Goal: Find specific page/section: Find specific page/section

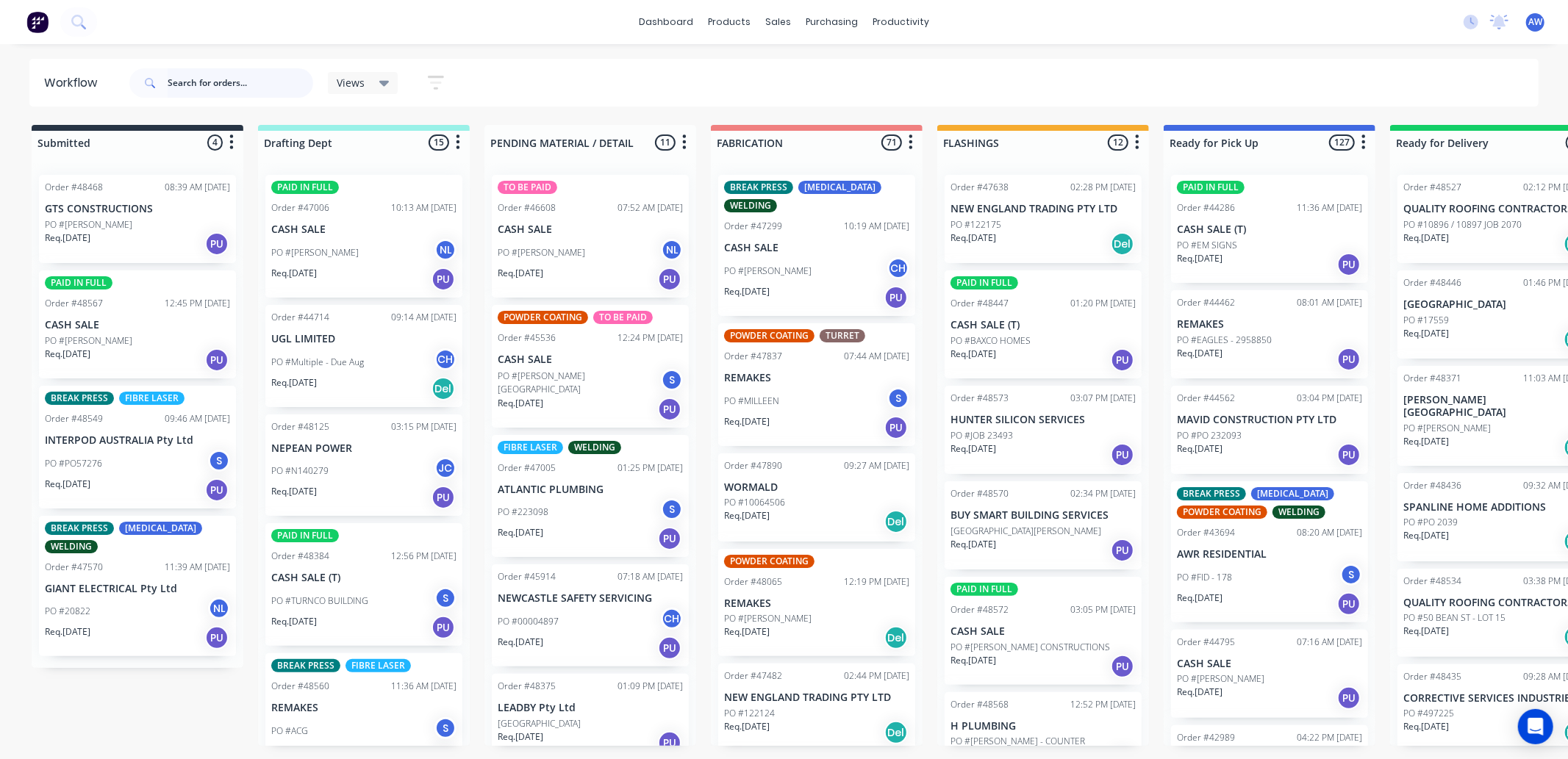
click at [221, 70] on input "text" at bounding box center [241, 83] width 146 height 29
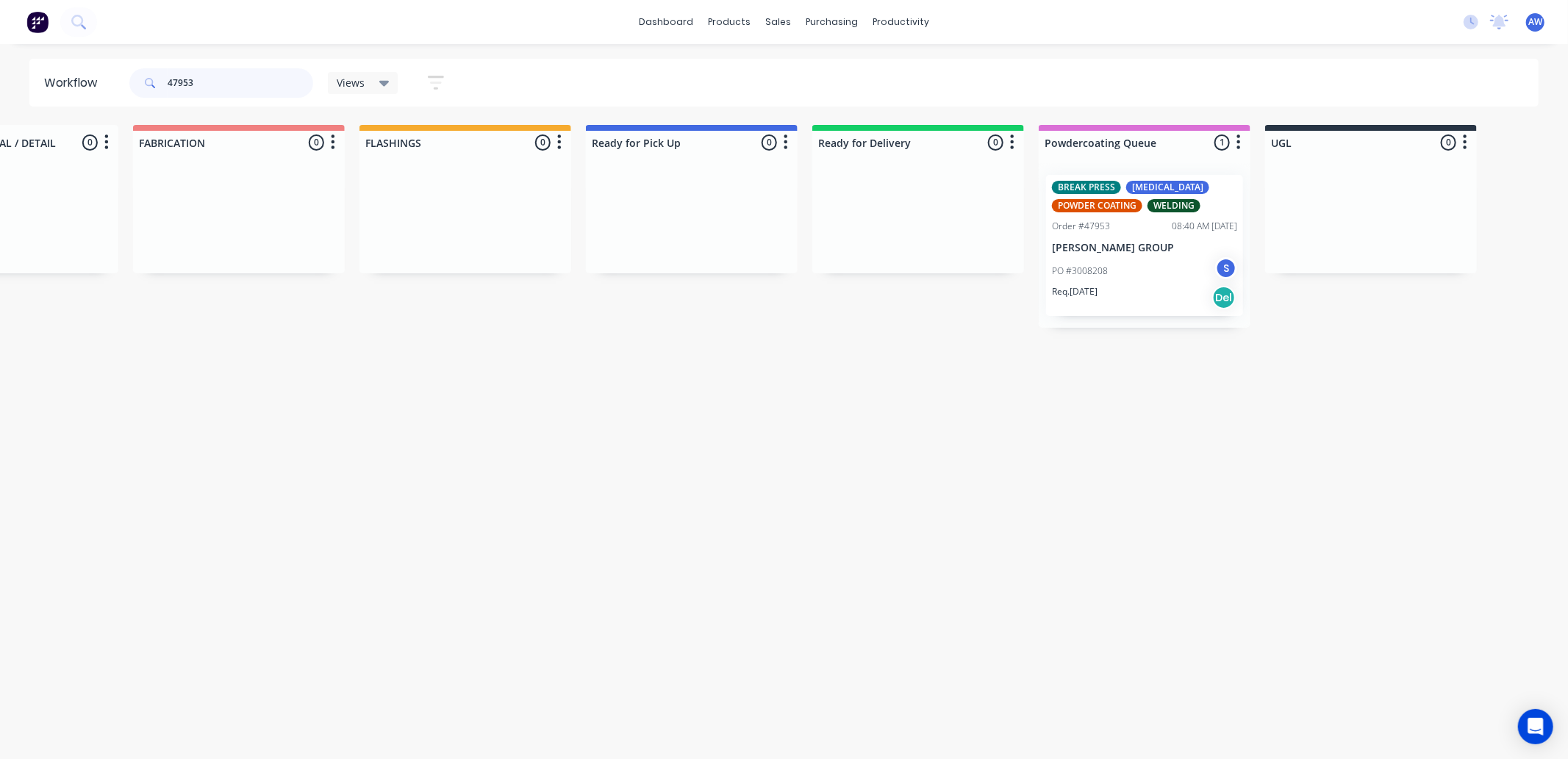
scroll to position [0, 883]
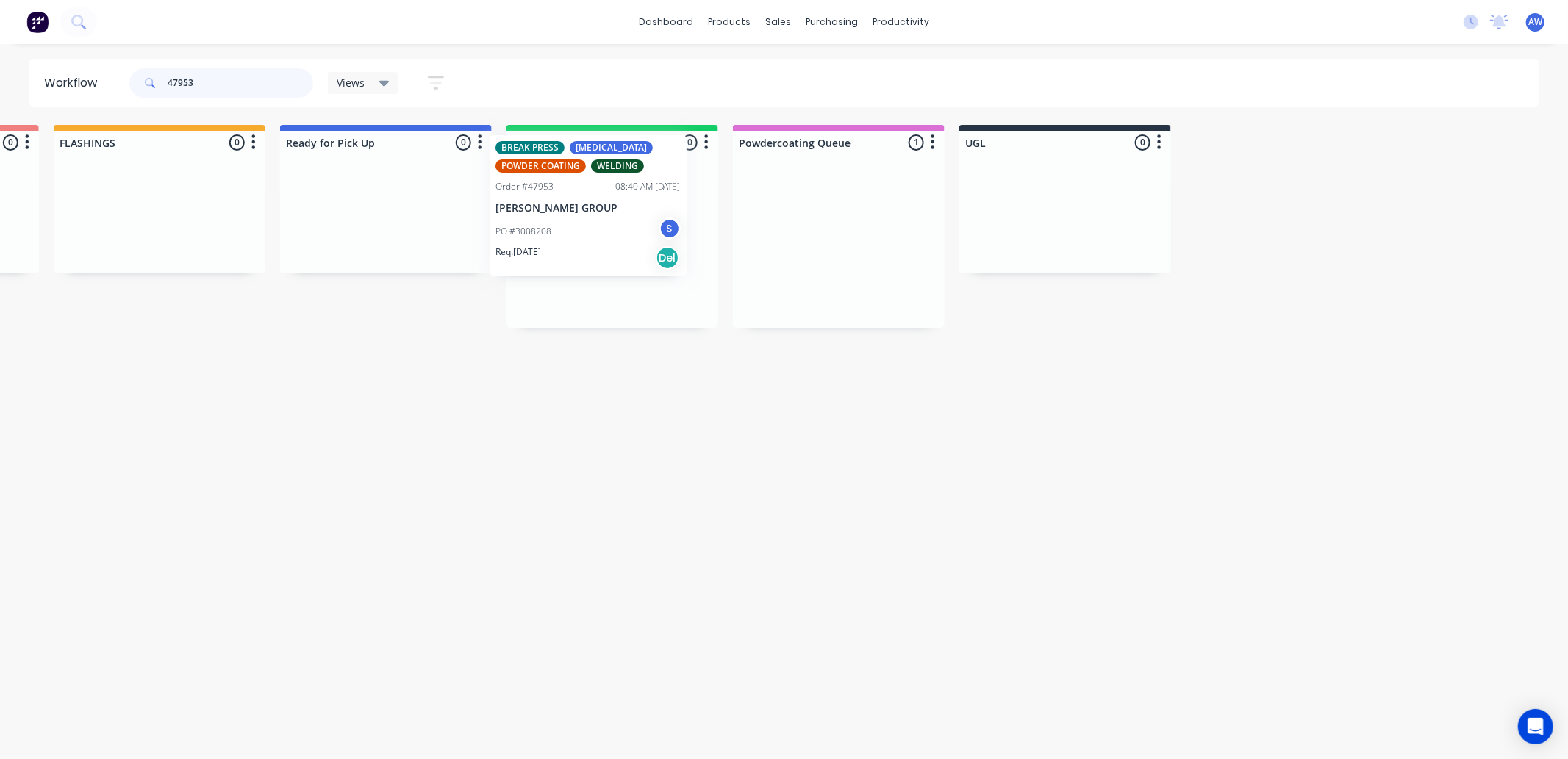
drag, startPoint x: 892, startPoint y: 230, endPoint x: 637, endPoint y: 195, distance: 257.4
click at [637, 195] on div "Submitted 0 Sort By Created date Required date Order number Customer name Most …" at bounding box center [331, 226] width 2451 height 203
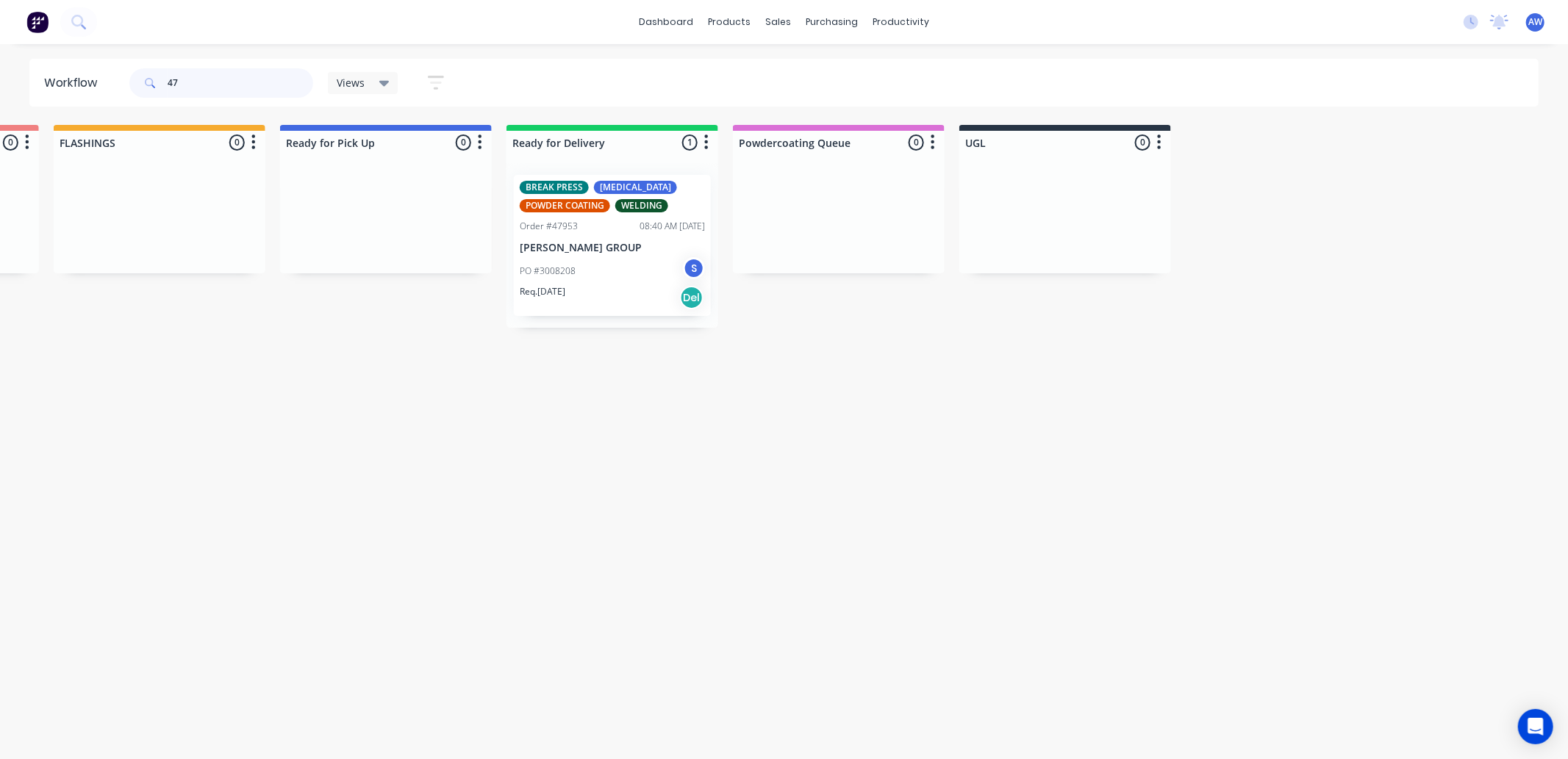
type input "4"
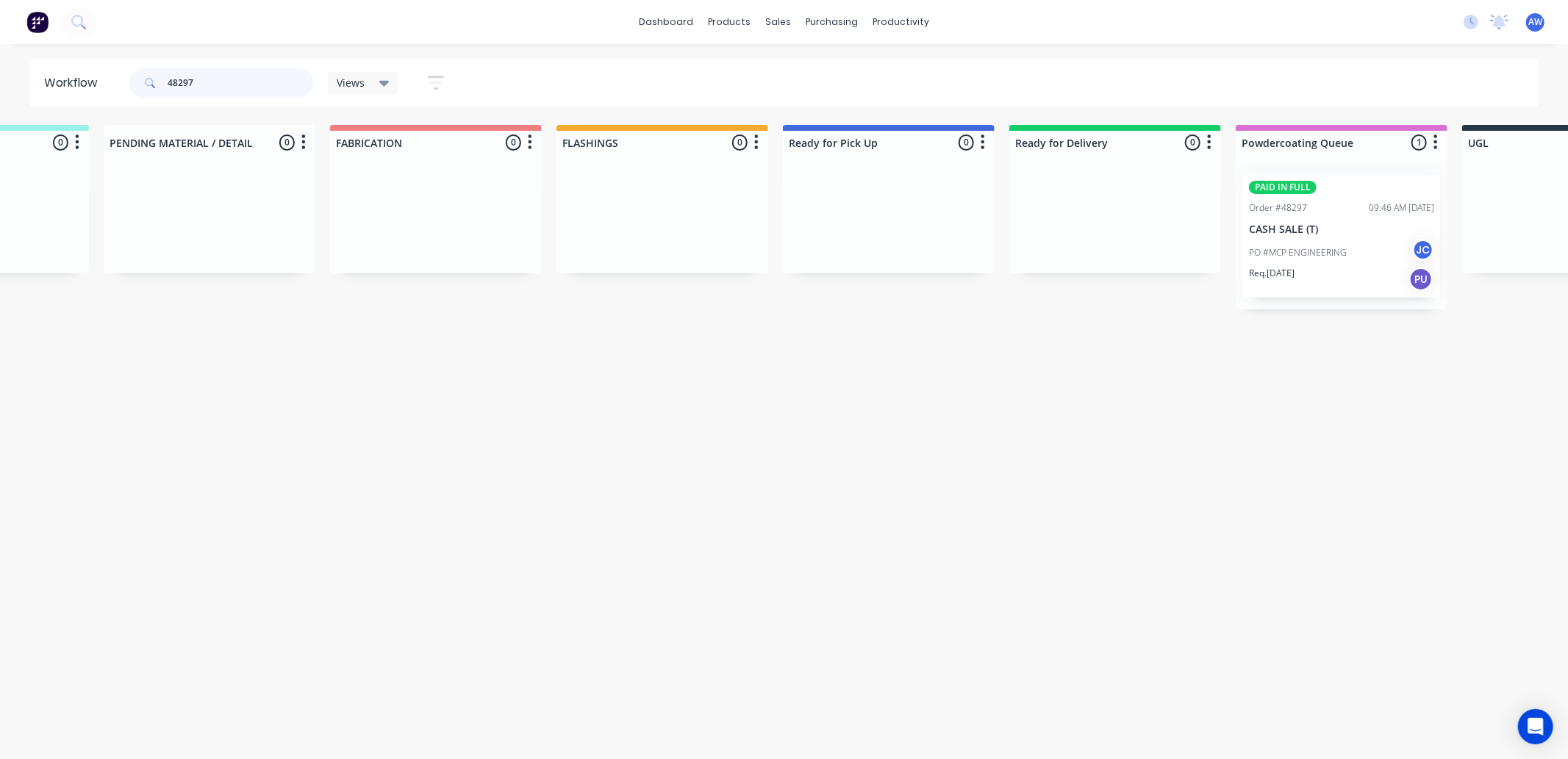
scroll to position [0, 683]
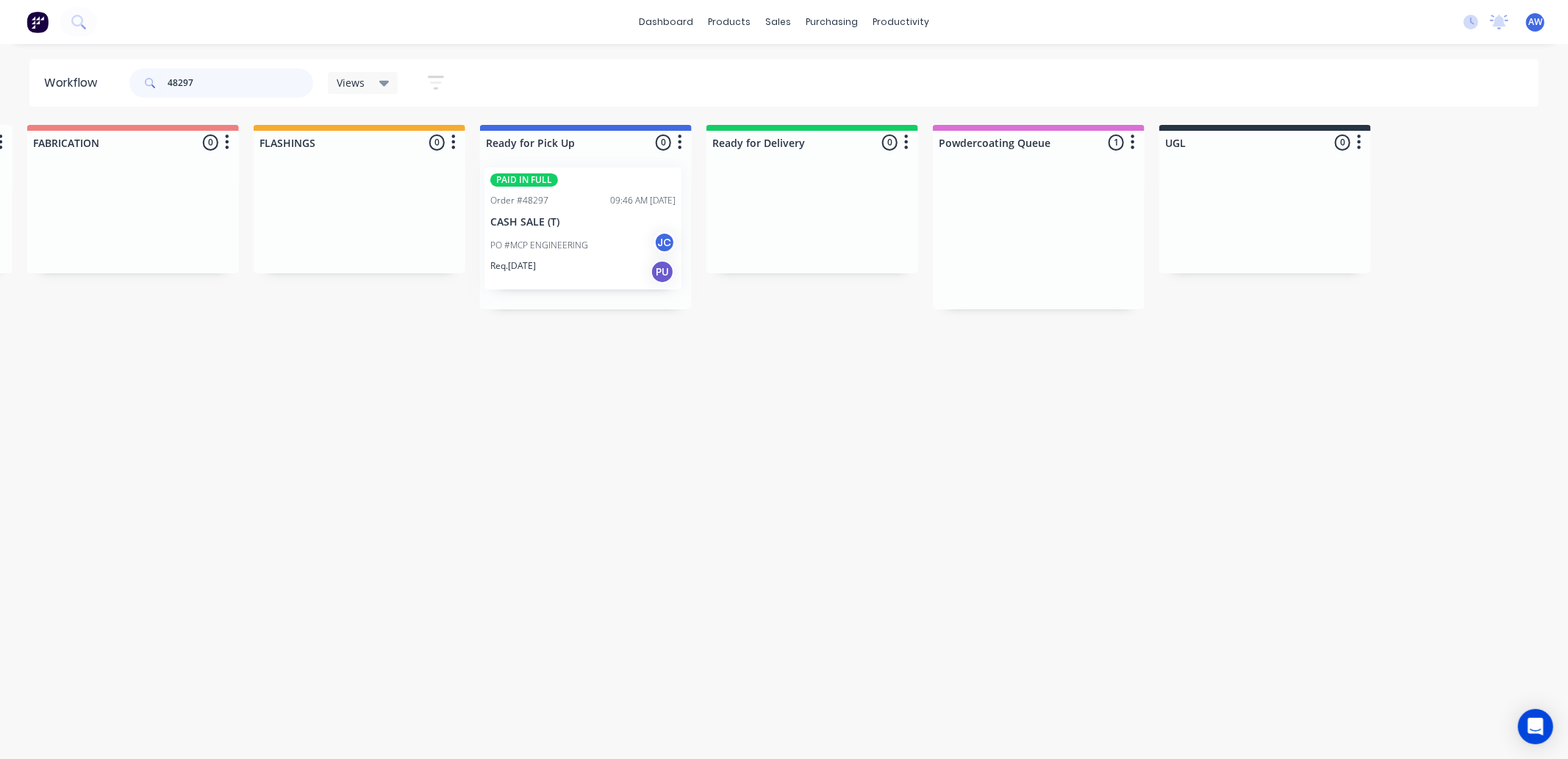
drag, startPoint x: 1069, startPoint y: 248, endPoint x: 607, endPoint y: 245, distance: 462.0
click at [607, 245] on div "Submitted 0 Sort By Created date Required date Order number Customer name Most …" at bounding box center [531, 217] width 2451 height 185
type input "48297"
click at [608, 256] on div "PO #MCP ENGINEERING JC" at bounding box center [586, 253] width 185 height 28
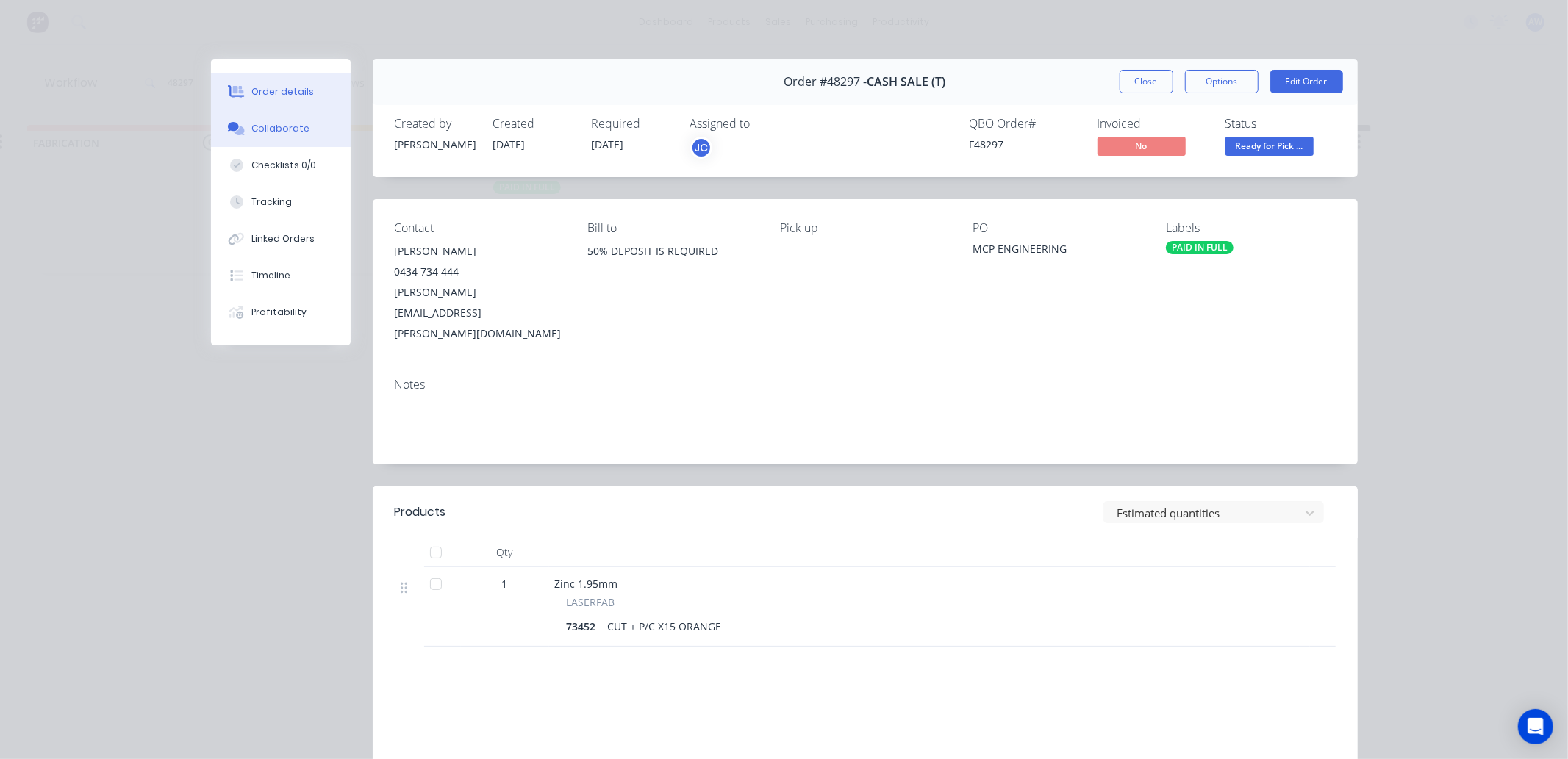
click at [275, 134] on div "Collaborate" at bounding box center [280, 128] width 58 height 13
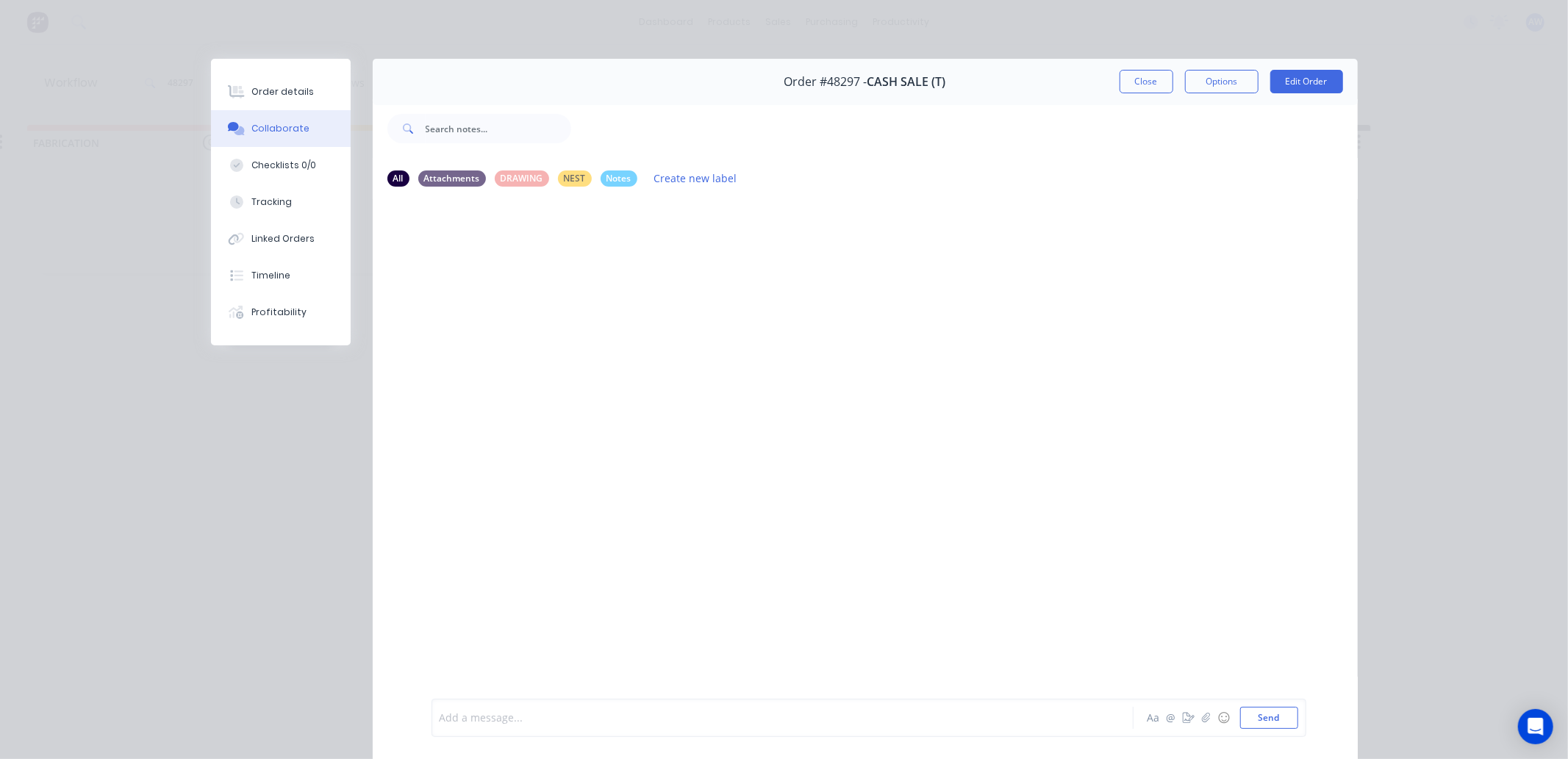
click at [483, 717] on div at bounding box center [762, 718] width 643 height 15
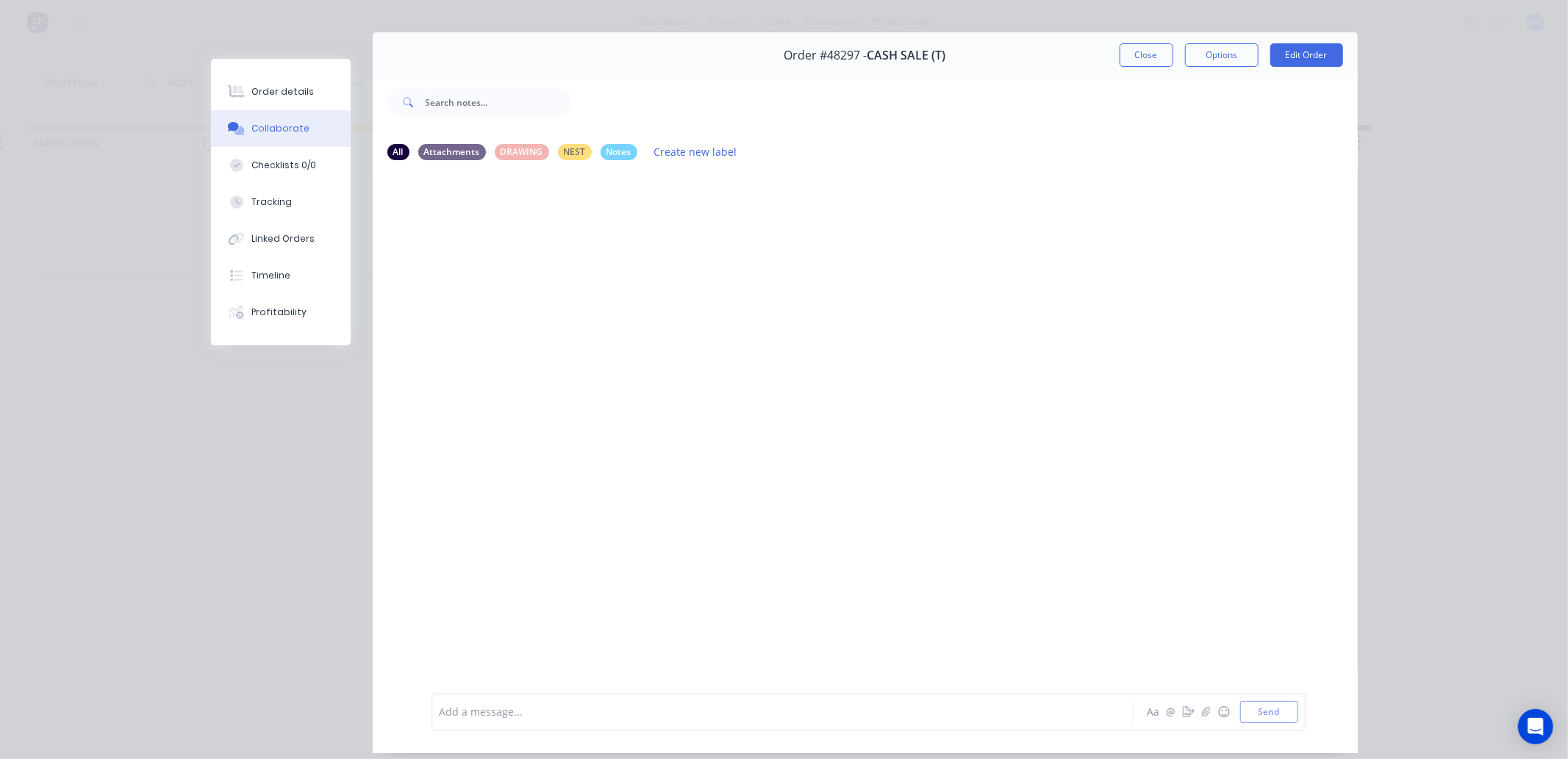
scroll to position [0, 0]
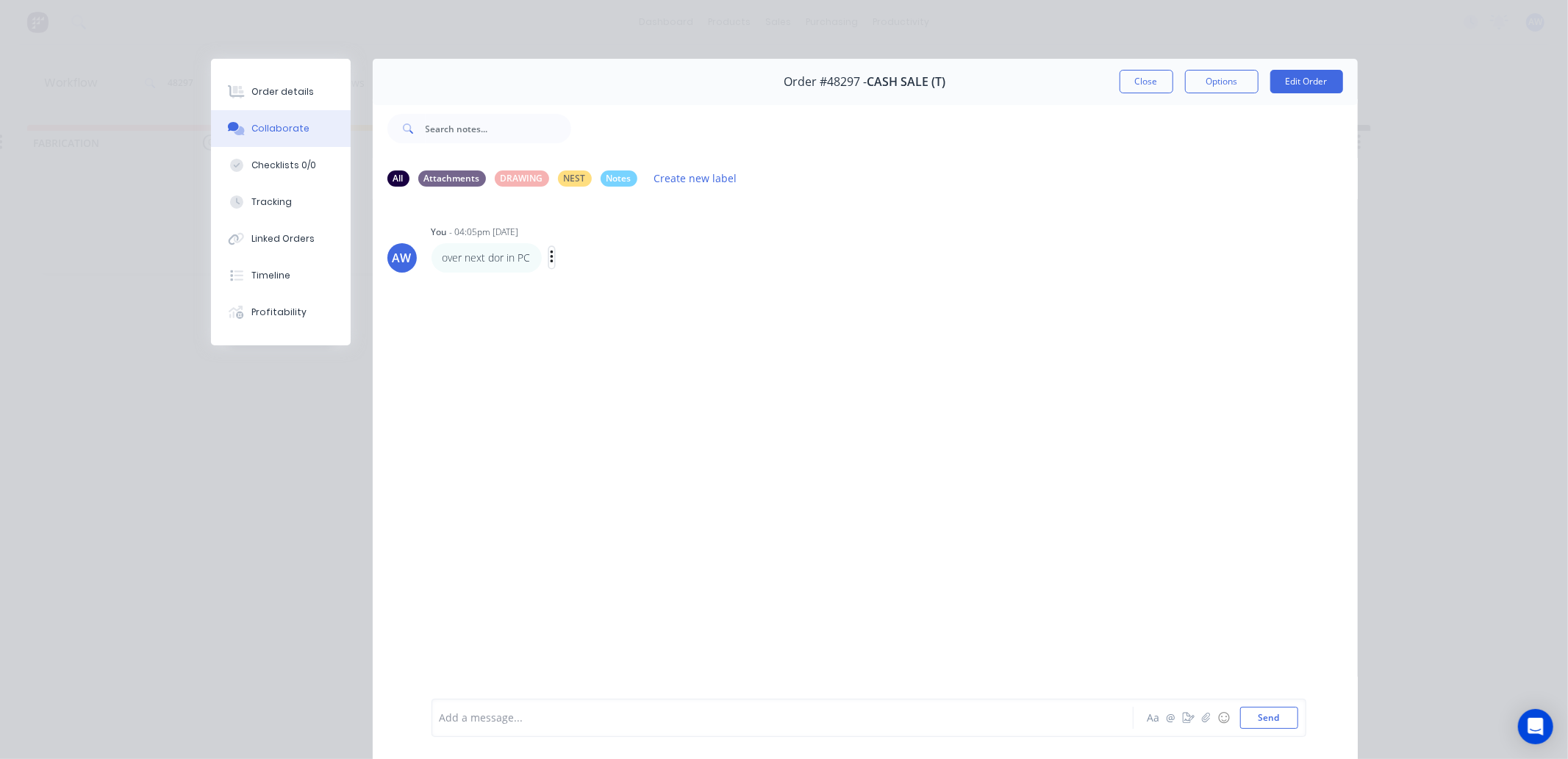
click at [550, 260] on icon "button" at bounding box center [552, 257] width 5 height 17
click at [0, 0] on button "Edit" at bounding box center [0, 0] width 0 height 0
click at [493, 715] on span "over next dor in PC" at bounding box center [487, 718] width 93 height 14
click at [1141, 77] on button "Close" at bounding box center [1146, 81] width 54 height 24
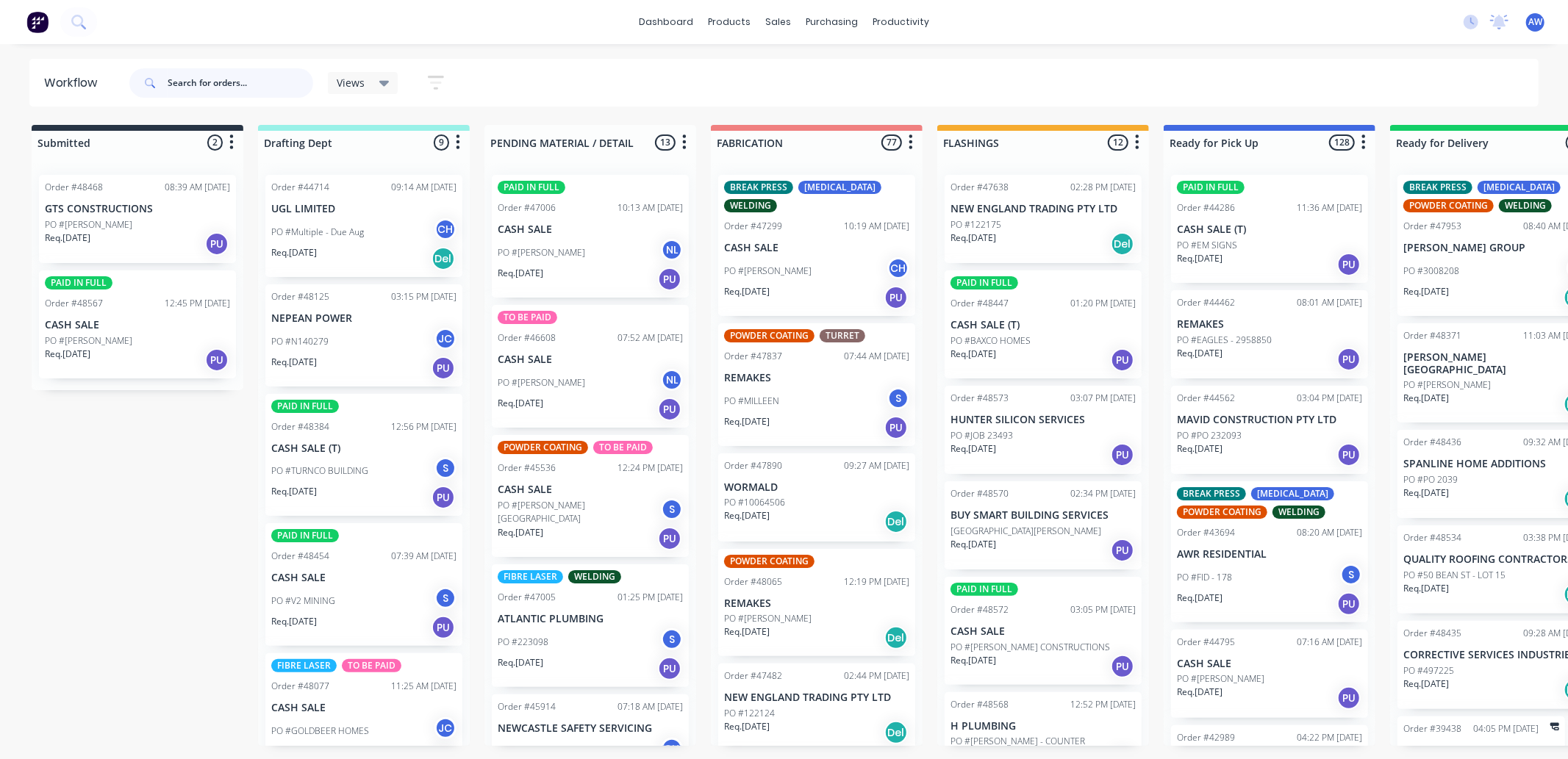
click at [192, 91] on input "text" at bounding box center [241, 83] width 146 height 29
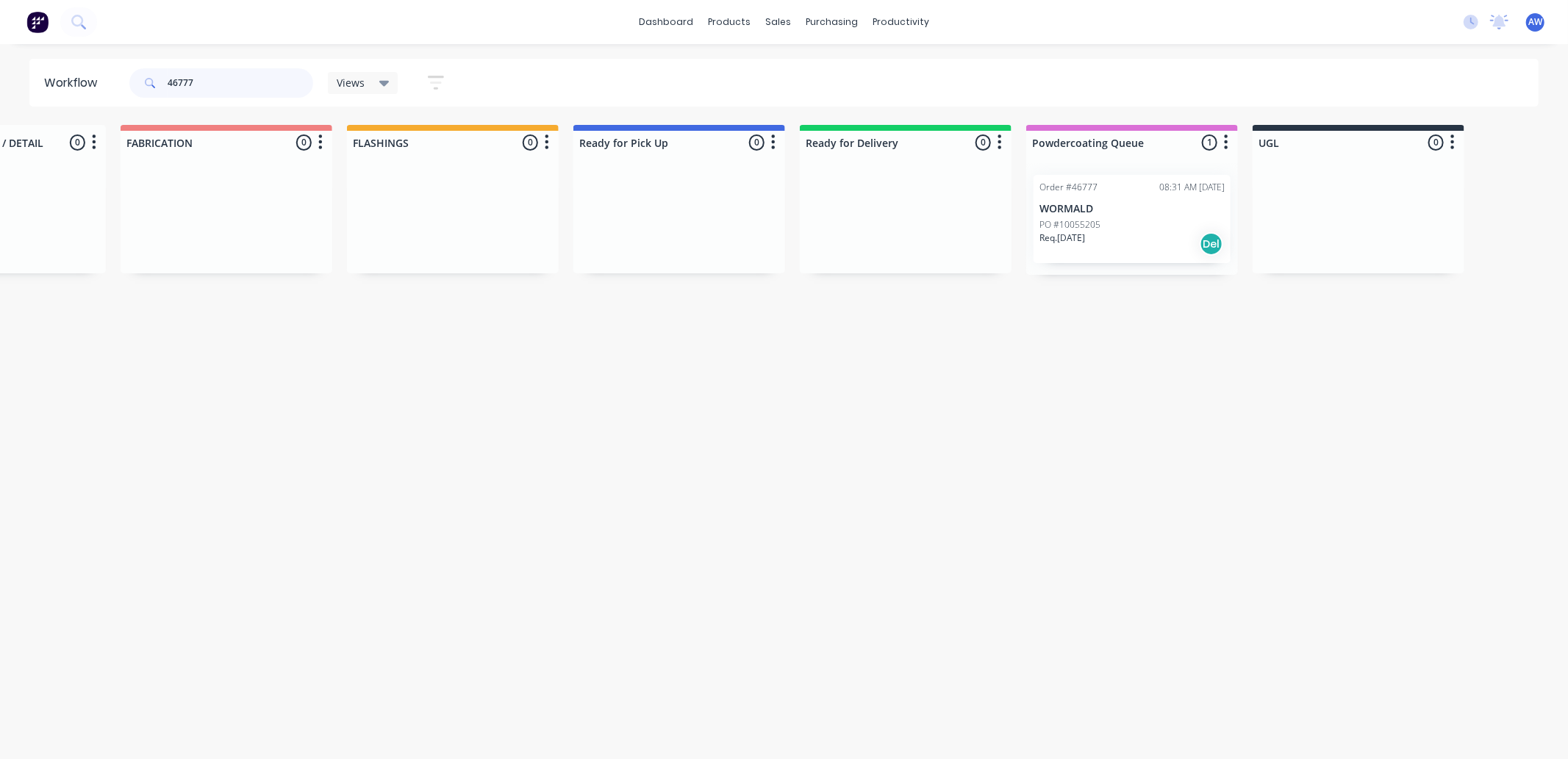
scroll to position [0, 597]
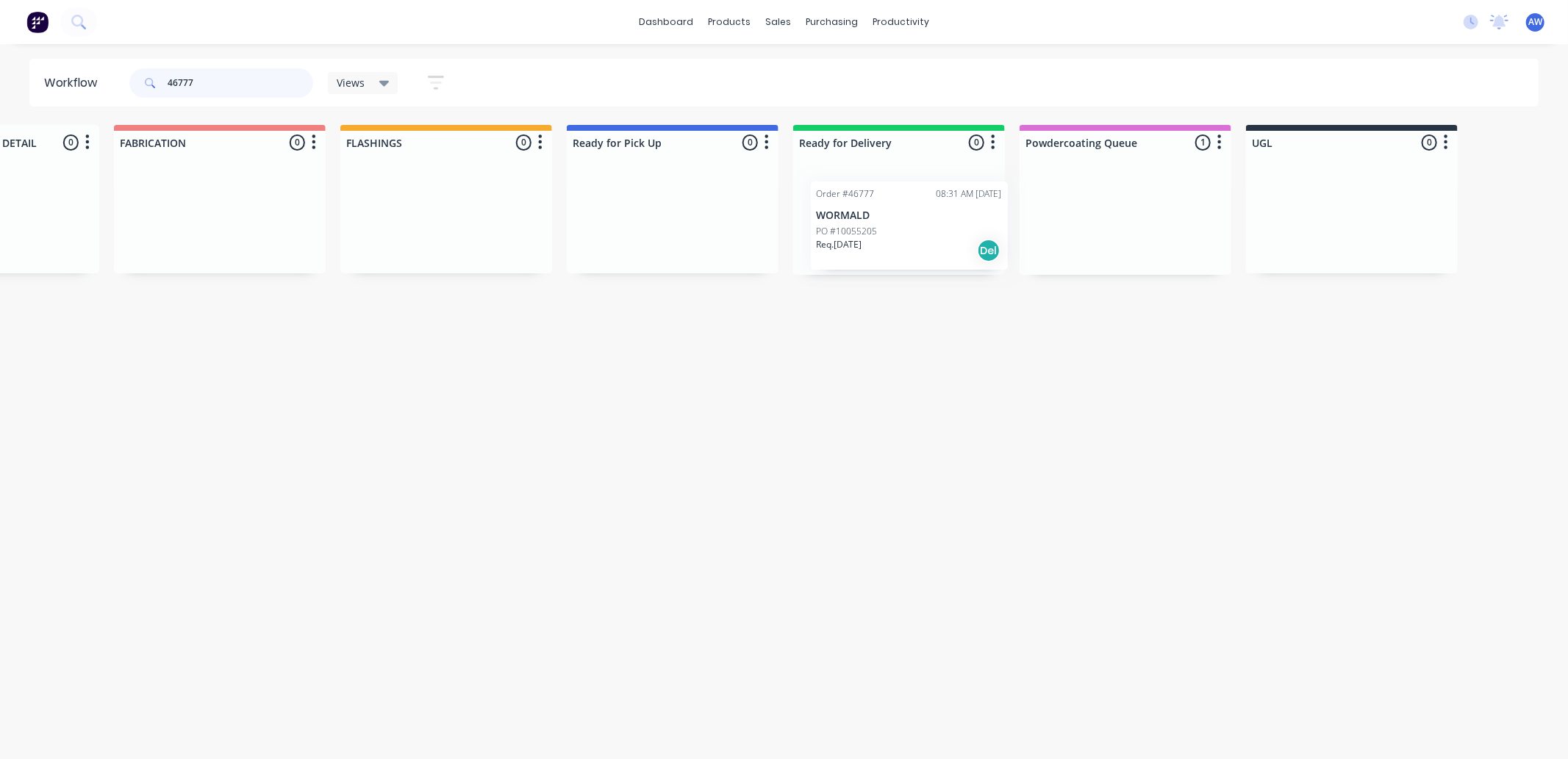
drag, startPoint x: 1123, startPoint y: 227, endPoint x: 899, endPoint y: 237, distance: 224.2
click at [899, 237] on div "Submitted 0 Sort By Created date Required date Order number Customer name Most …" at bounding box center [617, 200] width 2451 height 150
type input "46773"
drag, startPoint x: 1119, startPoint y: 232, endPoint x: 885, endPoint y: 316, distance: 248.6
click at [900, 229] on div "Submitted 0 Sort By Created date Required date Order number Customer name Most …" at bounding box center [617, 200] width 2451 height 150
